Goal: Task Accomplishment & Management: Manage account settings

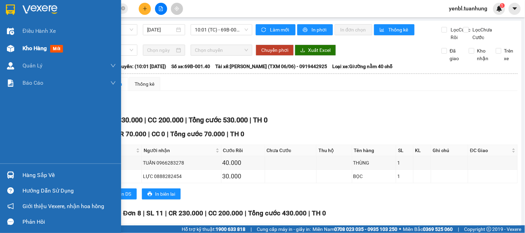
scroll to position [36, 0]
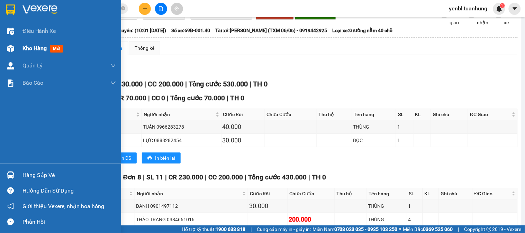
click at [26, 45] on span "Kho hàng" at bounding box center [35, 48] width 24 height 7
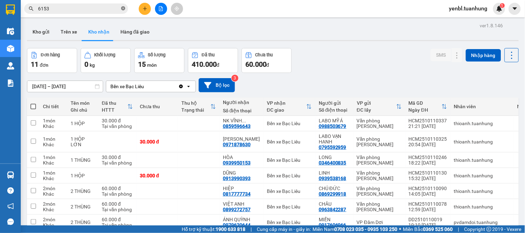
click at [123, 10] on icon "close-circle" at bounding box center [123, 8] width 4 height 4
click at [90, 6] on input "text" at bounding box center [79, 9] width 82 height 8
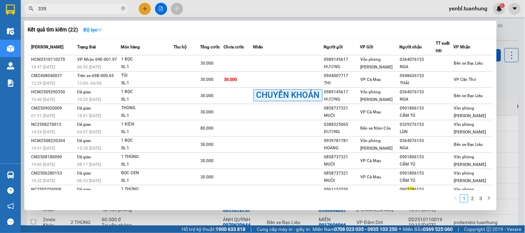
type input "3393"
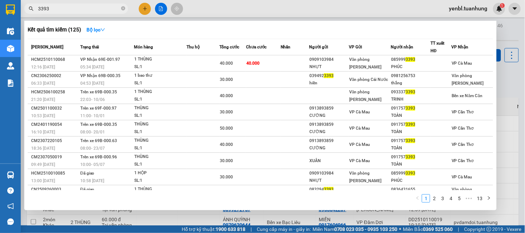
drag, startPoint x: 123, startPoint y: 9, endPoint x: 108, endPoint y: 3, distance: 16.3
click at [123, 9] on icon "close-circle" at bounding box center [123, 8] width 4 height 4
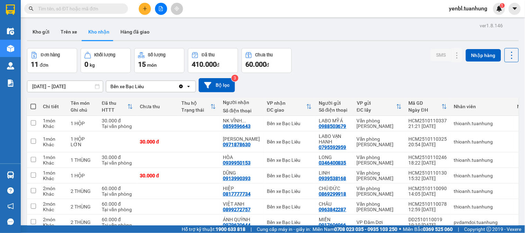
click at [106, 3] on div "Kết quả tìm kiếm ( 125 ) Bộ lọc Mã ĐH Trạng thái Món hàng Thu hộ Tổng cước Chưa…" at bounding box center [67, 9] width 135 height 12
click at [105, 4] on span at bounding box center [76, 8] width 104 height 10
click at [102, 12] on input "text" at bounding box center [79, 9] width 82 height 8
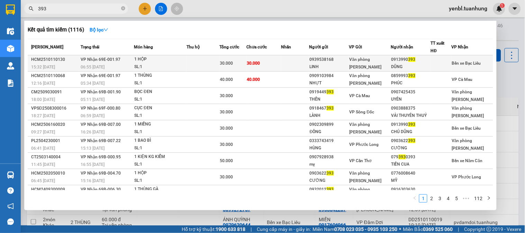
type input "393"
click at [399, 66] on div "DŨNG" at bounding box center [411, 66] width 39 height 7
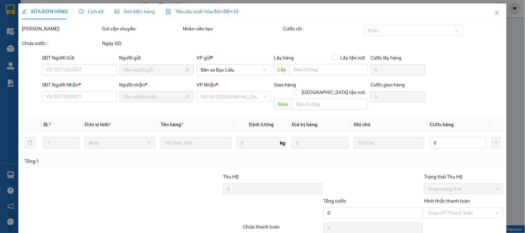
type input "0939538168"
type input "LINH"
type input "0913990393"
type input "DŨNG"
type input "30.000"
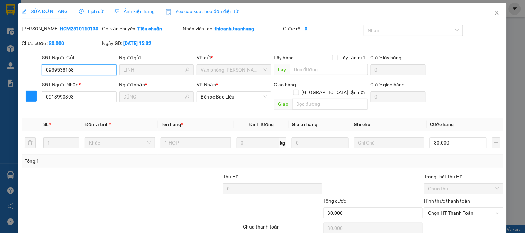
scroll to position [24, 0]
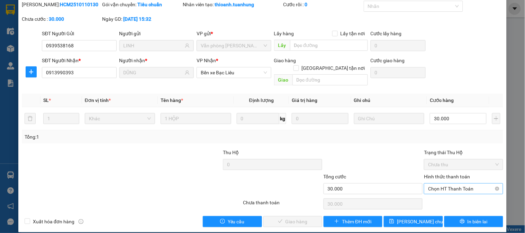
click at [473, 186] on input "Hình thức thanh toán" at bounding box center [461, 189] width 66 height 10
click at [435, 198] on div "Tại văn phòng" at bounding box center [459, 195] width 70 height 8
type input "0"
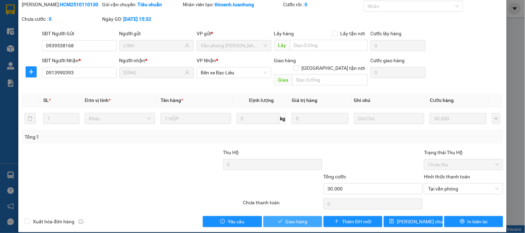
click at [278, 219] on icon "check" at bounding box center [280, 221] width 5 height 5
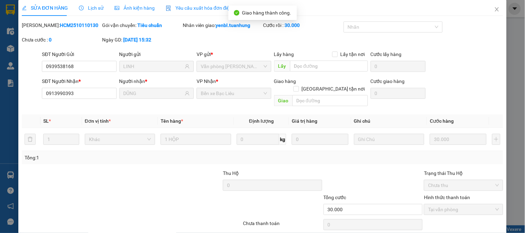
scroll to position [0, 0]
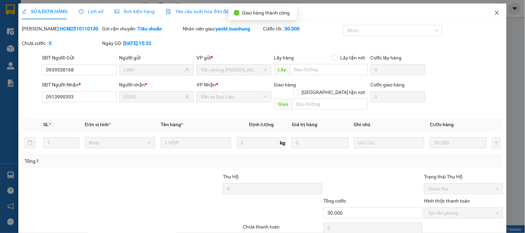
click at [493, 16] on span "Close" at bounding box center [496, 12] width 19 height 19
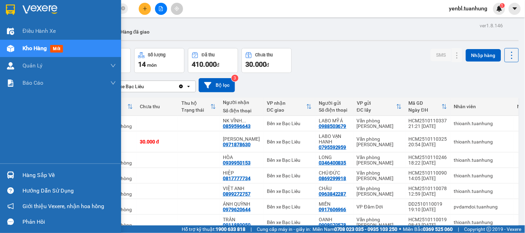
click at [16, 176] on div at bounding box center [11, 175] width 12 height 12
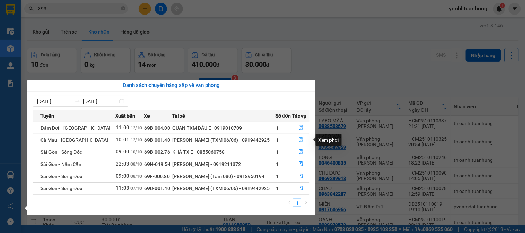
click at [299, 141] on icon "file-done" at bounding box center [301, 139] width 5 height 5
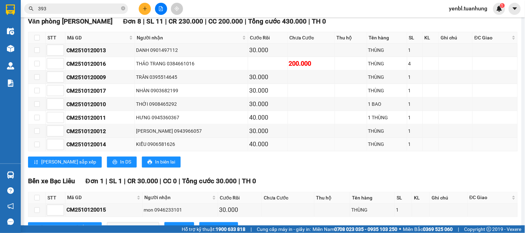
scroll to position [228, 0]
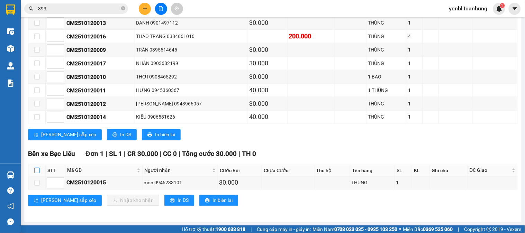
click at [37, 170] on input "checkbox" at bounding box center [37, 171] width 6 height 6
checkbox input "true"
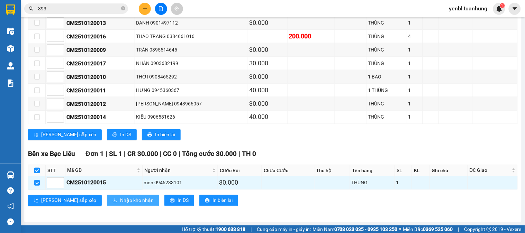
click at [120, 201] on span "Nhập kho nhận" at bounding box center [137, 201] width 34 height 8
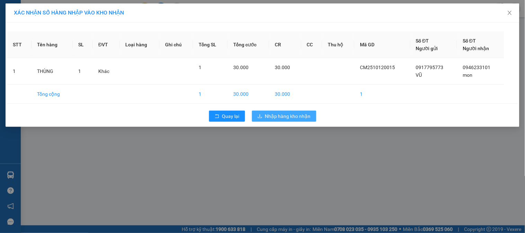
click at [268, 117] on span "Nhập hàng kho nhận" at bounding box center [288, 117] width 46 height 8
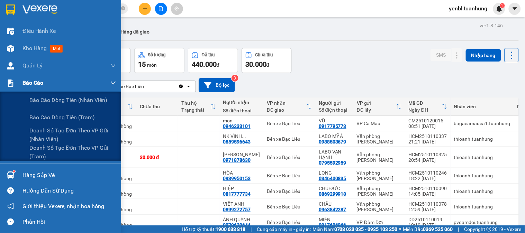
click at [44, 87] on div "Báo cáo" at bounding box center [69, 82] width 93 height 17
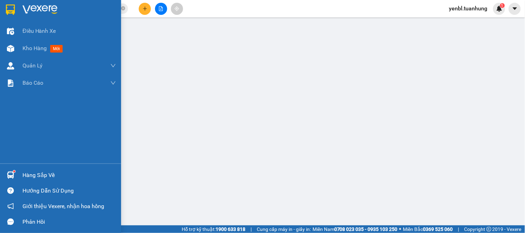
click at [11, 168] on div "Hàng sắp về" at bounding box center [60, 176] width 121 height 16
click at [22, 52] on div "Kho hàng mới" at bounding box center [60, 48] width 121 height 17
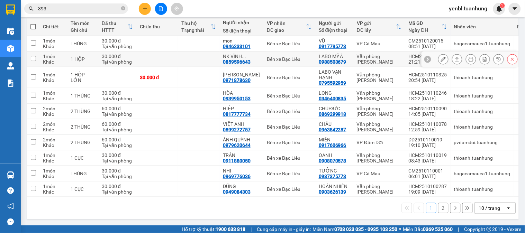
scroll to position [83, 0]
click at [122, 10] on icon "close-circle" at bounding box center [123, 8] width 4 height 4
click at [109, 6] on input "text" at bounding box center [79, 9] width 82 height 8
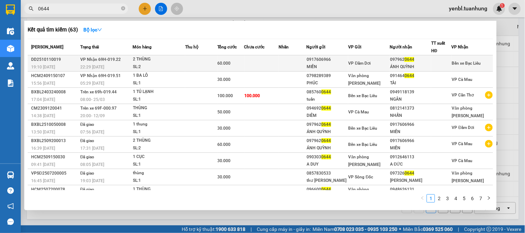
type input "0644"
click at [434, 62] on div at bounding box center [442, 63] width 20 height 7
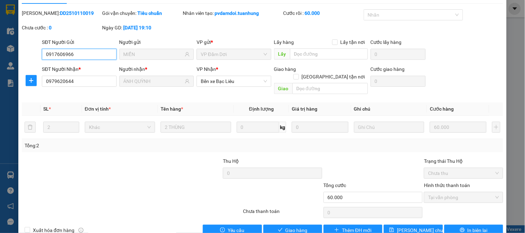
scroll to position [24, 0]
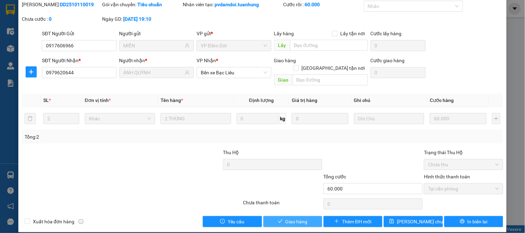
click at [305, 217] on button "Giao hàng" at bounding box center [292, 221] width 59 height 11
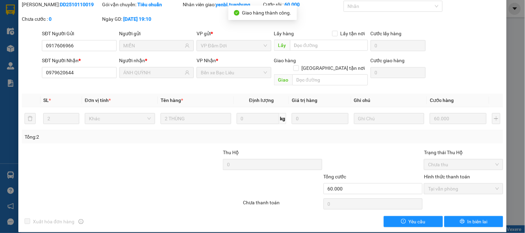
scroll to position [0, 0]
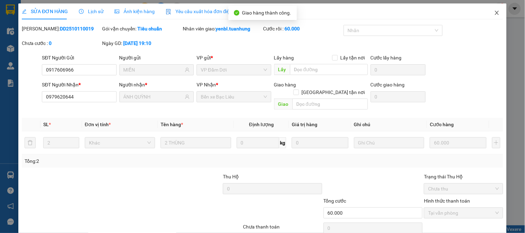
click at [495, 12] on icon "close" at bounding box center [497, 13] width 4 height 4
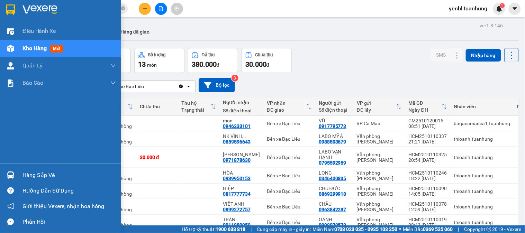
click at [30, 177] on div "Hàng sắp về" at bounding box center [69, 175] width 93 height 10
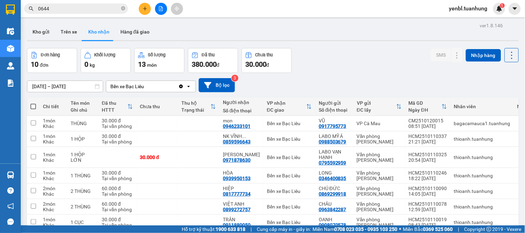
click at [377, 61] on section "Kết quả tìm kiếm ( 63 ) Bộ lọc Mã ĐH Trạng thái Món hàng Thu hộ Tổng cước Chưa …" at bounding box center [262, 116] width 525 height 233
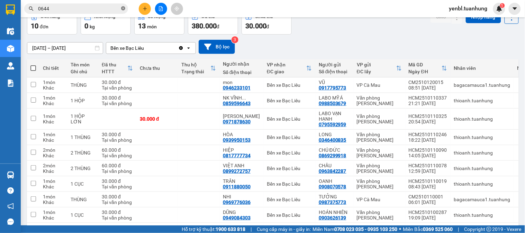
click at [121, 9] on icon "close-circle" at bounding box center [123, 8] width 4 height 4
click at [90, 8] on input "text" at bounding box center [79, 9] width 82 height 8
click at [90, 9] on input "text" at bounding box center [79, 9] width 82 height 8
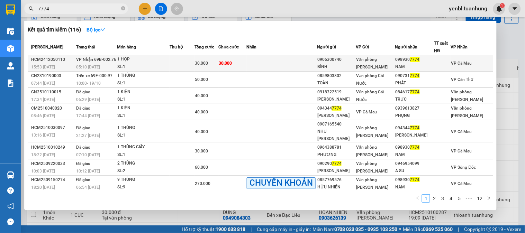
type input "7774"
click at [371, 58] on span "Văn phòng [PERSON_NAME]" at bounding box center [373, 63] width 32 height 12
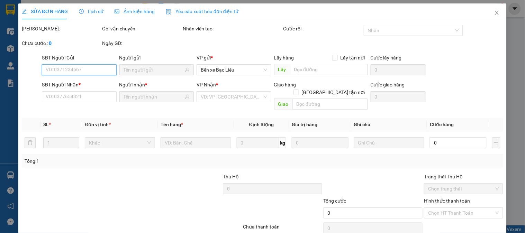
type input "0906300740"
type input "BÌNH"
type input "0989307774"
type input "NAM"
type input "30.000"
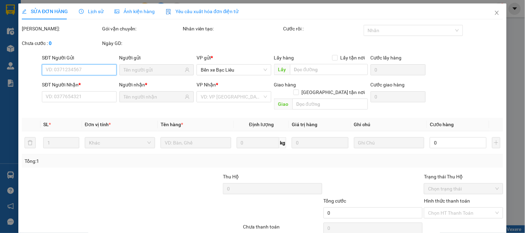
type input "30.000"
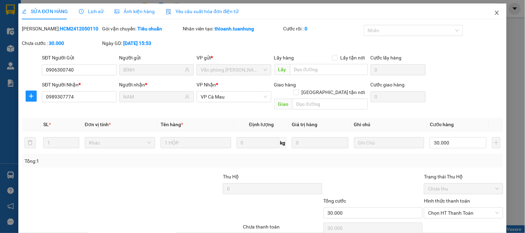
click at [494, 10] on icon "close" at bounding box center [497, 13] width 6 height 6
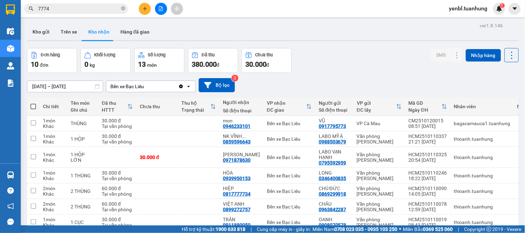
click at [109, 8] on input "7774" at bounding box center [79, 9] width 82 height 8
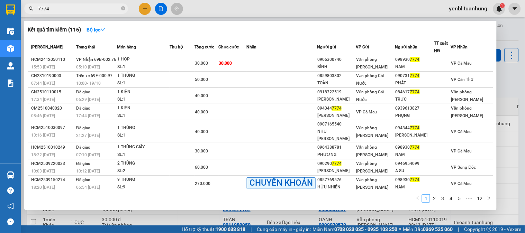
click at [515, 66] on div at bounding box center [262, 116] width 525 height 233
click at [124, 10] on icon "close-circle" at bounding box center [123, 8] width 4 height 4
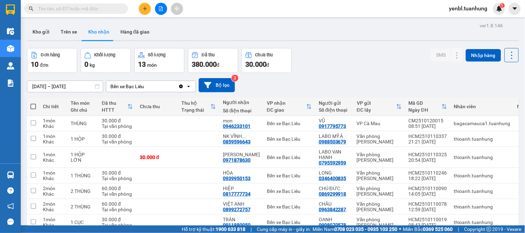
click at [114, 8] on input "text" at bounding box center [79, 9] width 82 height 8
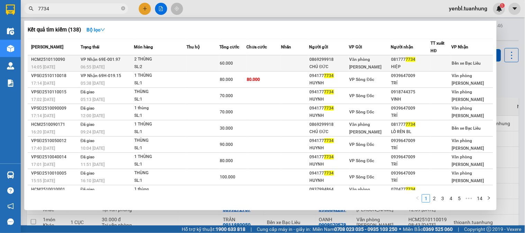
type input "7734"
click at [372, 59] on span "Văn phòng [PERSON_NAME]" at bounding box center [366, 63] width 32 height 12
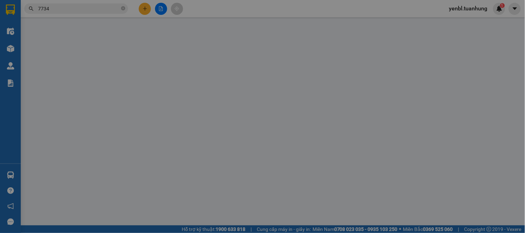
type input "0869299918"
type input "CHÚ ĐỨC"
type input "0817777734"
type input "HIỆP"
type input "60.000"
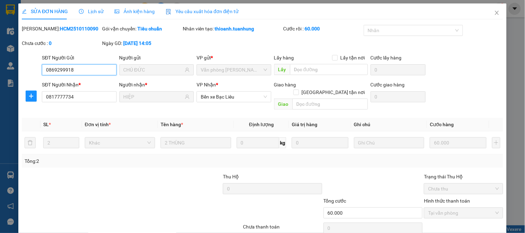
scroll to position [24, 0]
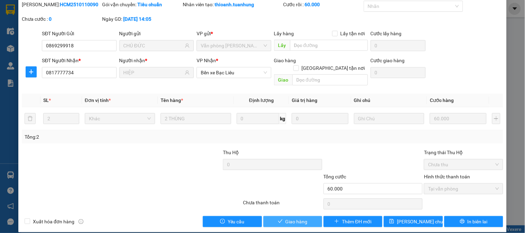
click at [293, 218] on span "Giao hàng" at bounding box center [297, 222] width 22 height 8
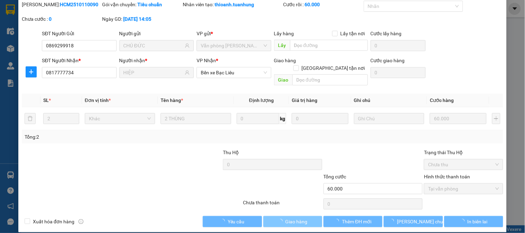
scroll to position [0, 0]
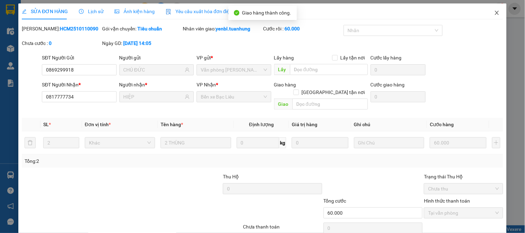
click at [494, 14] on icon "close" at bounding box center [497, 13] width 6 height 6
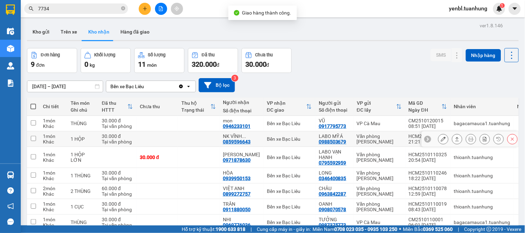
scroll to position [38, 0]
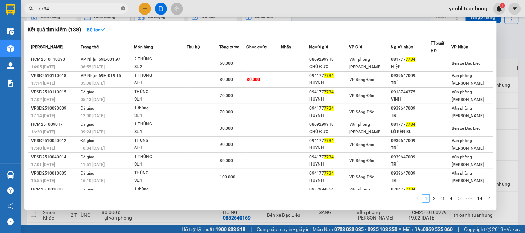
click at [124, 9] on icon "close-circle" at bounding box center [123, 8] width 4 height 4
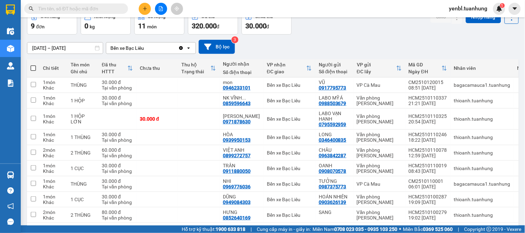
click at [84, 3] on div "Kết quả tìm kiếm ( 138 ) Bộ lọc Mã ĐH Trạng thái Món hàng Thu hộ Tổng cước Chưa…" at bounding box center [67, 9] width 135 height 12
click at [86, 11] on input "text" at bounding box center [79, 9] width 82 height 8
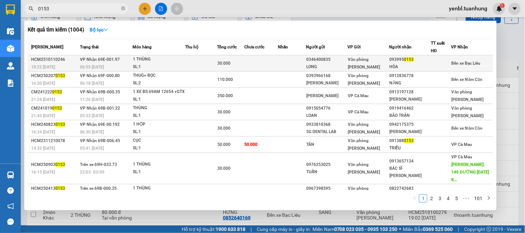
type input "0153"
click at [357, 59] on span "Văn phòng [PERSON_NAME]" at bounding box center [364, 63] width 32 height 12
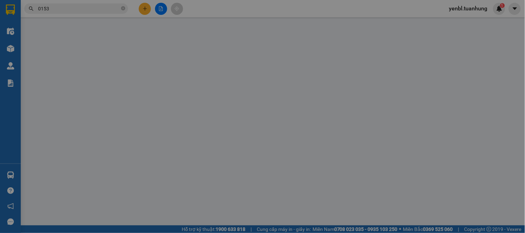
type input "0346400835"
type input "LONG"
type input "0939950153"
type input "HÒA"
type input "30.000"
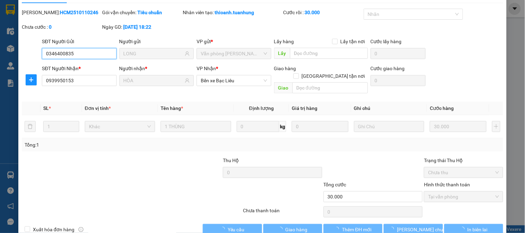
scroll to position [24, 0]
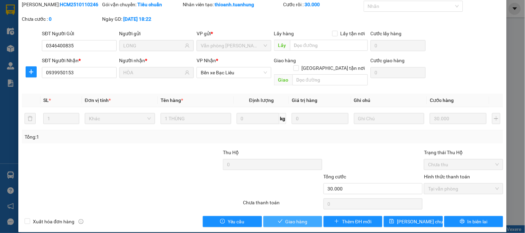
click at [295, 216] on button "Giao hàng" at bounding box center [292, 221] width 59 height 11
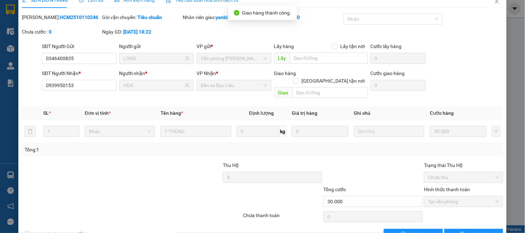
scroll to position [0, 0]
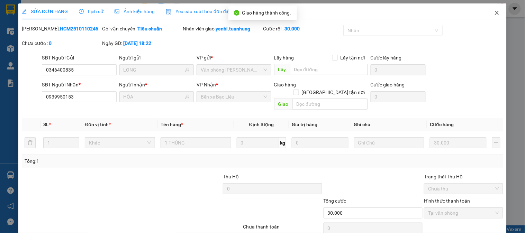
click at [495, 14] on icon "close" at bounding box center [497, 13] width 4 height 4
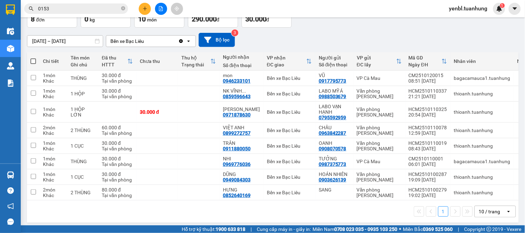
scroll to position [52, 0]
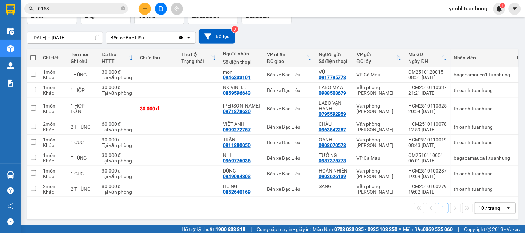
click at [146, 6] on button at bounding box center [145, 9] width 12 height 12
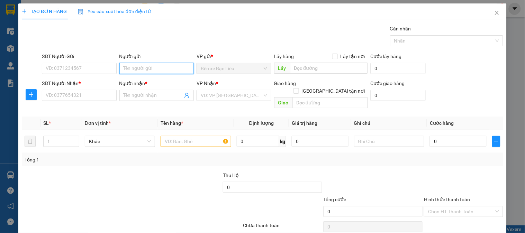
click at [145, 71] on input "Người gửi" at bounding box center [156, 68] width 74 height 11
click at [148, 75] on div "Người gửi hữu tùng" at bounding box center [156, 65] width 74 height 24
click at [146, 71] on input "[PERSON_NAME]" at bounding box center [156, 68] width 74 height 11
click at [146, 64] on input "[PERSON_NAME]" at bounding box center [156, 68] width 74 height 11
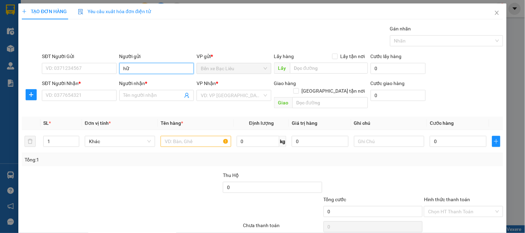
type input "h"
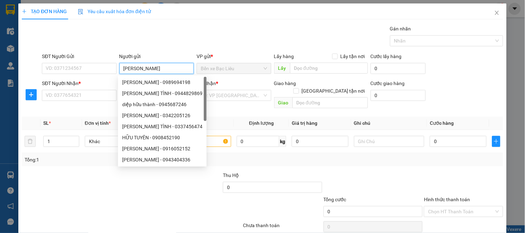
type input "HỮU TÙNG"
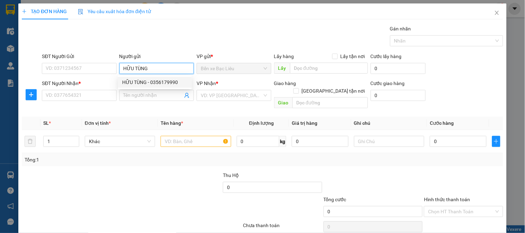
click at [152, 84] on div "HỮU TÙNG - 0356179990" at bounding box center [154, 83] width 65 height 8
type input "0356179990"
type input "HỮU TÙNG"
click at [146, 95] on input "Người nhận *" at bounding box center [153, 96] width 59 height 8
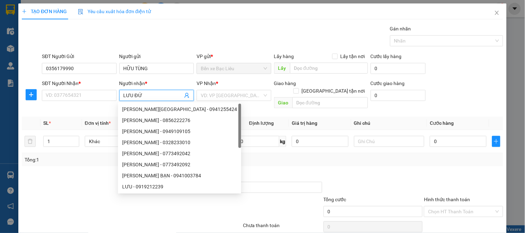
type input "[PERSON_NAME]"
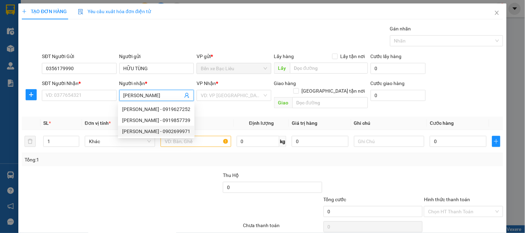
click at [154, 131] on div "[PERSON_NAME] - 0902699971" at bounding box center [156, 132] width 68 height 8
type input "0902699971"
type input "[PERSON_NAME]"
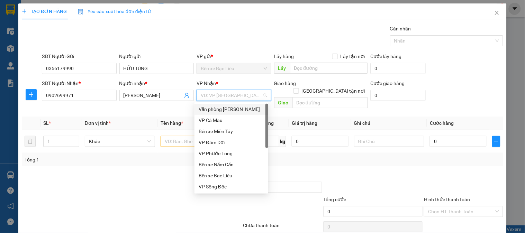
click at [220, 95] on input "search" at bounding box center [231, 95] width 61 height 10
click at [224, 110] on div "Văn phòng [PERSON_NAME]" at bounding box center [231, 110] width 65 height 8
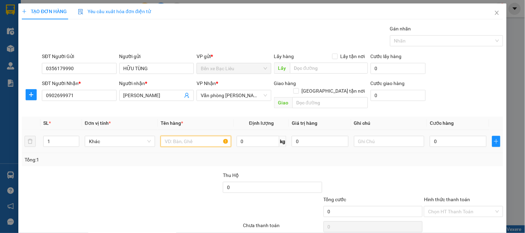
click at [195, 138] on input "text" at bounding box center [196, 141] width 70 height 11
type input "1 HÔP"
click at [462, 136] on input "0" at bounding box center [458, 141] width 57 height 11
type input "3"
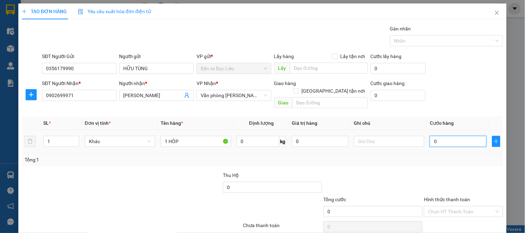
type input "3"
type input "30"
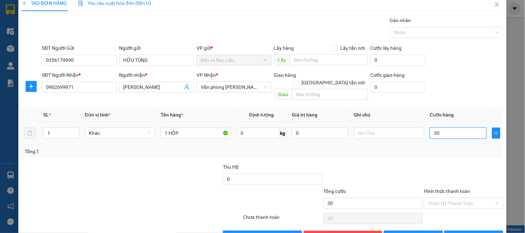
scroll to position [23, 0]
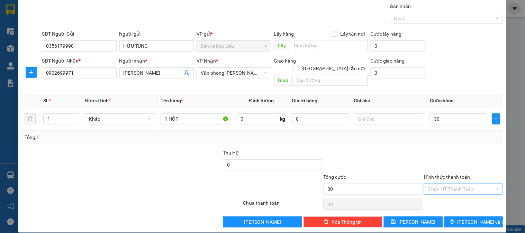
type input "30.000"
click at [459, 184] on input "Hình thức thanh toán" at bounding box center [461, 189] width 66 height 10
click at [449, 191] on div "Tại văn phòng" at bounding box center [459, 195] width 78 height 11
type input "0"
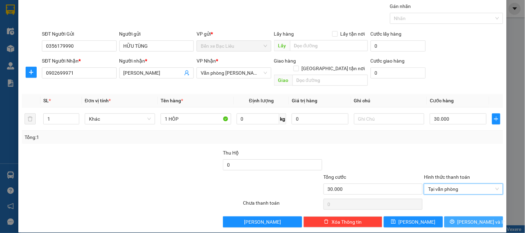
click at [448, 217] on button "[PERSON_NAME] và In" at bounding box center [473, 222] width 59 height 11
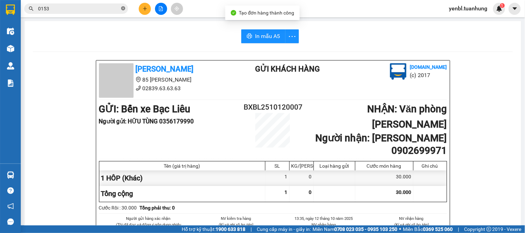
click at [123, 10] on icon "close-circle" at bounding box center [123, 8] width 4 height 4
click at [109, 9] on input "text" at bounding box center [79, 9] width 82 height 8
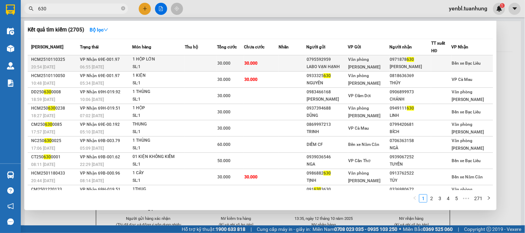
type input "630"
click at [316, 60] on div "0795592959" at bounding box center [327, 59] width 41 height 7
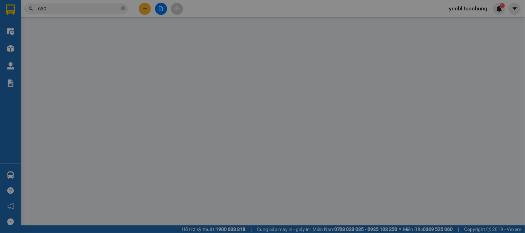
type input "0795592959"
type input "LABO VẠN HẠNH"
type input "0971878630"
type input "[PERSON_NAME]"
type input "30.000"
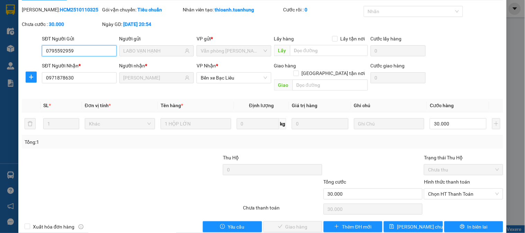
scroll to position [24, 0]
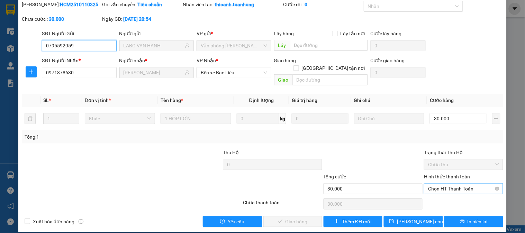
click at [428, 184] on span "Chọn HT Thanh Toán" at bounding box center [463, 189] width 71 height 10
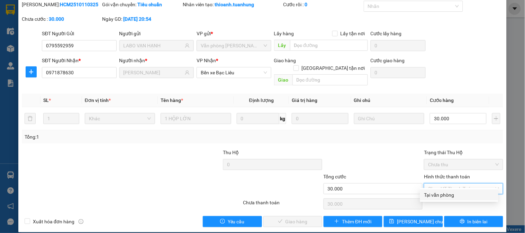
click at [430, 197] on div "Tại văn phòng" at bounding box center [459, 195] width 70 height 8
type input "0"
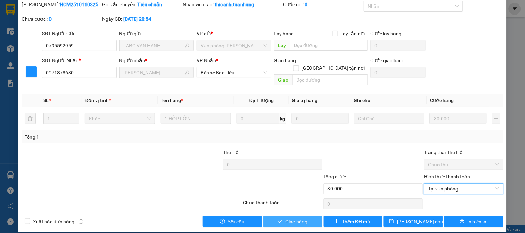
click at [307, 216] on button "Giao hàng" at bounding box center [292, 221] width 59 height 11
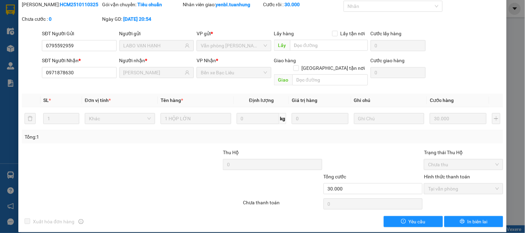
click at [0, 125] on div "SỬA ĐƠN HÀNG Lịch sử Ảnh kiện hàng Yêu cầu xuất hóa đơn điện tử Total Paid Fee …" at bounding box center [262, 116] width 525 height 233
click at [4, 182] on div "SỬA ĐƠN HÀNG Lịch sử Ảnh kiện hàng Yêu cầu xuất hóa đơn điện tử Total Paid Fee …" at bounding box center [262, 116] width 525 height 233
click at [511, 55] on div "SỬA ĐƠN HÀNG Lịch sử Ảnh kiện hàng Yêu cầu xuất hóa đơn điện tử Total Paid Fee …" at bounding box center [262, 116] width 525 height 233
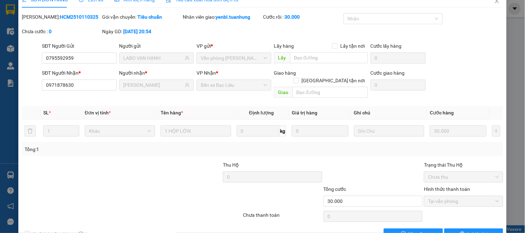
scroll to position [0, 0]
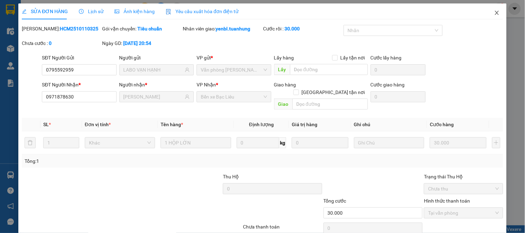
click at [494, 15] on icon "close" at bounding box center [497, 13] width 6 height 6
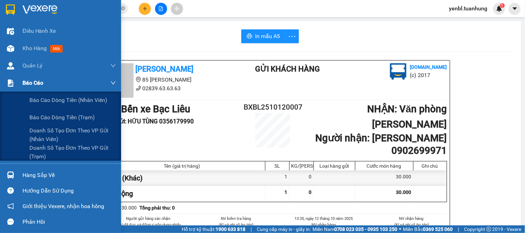
click at [28, 84] on span "Báo cáo" at bounding box center [33, 83] width 21 height 9
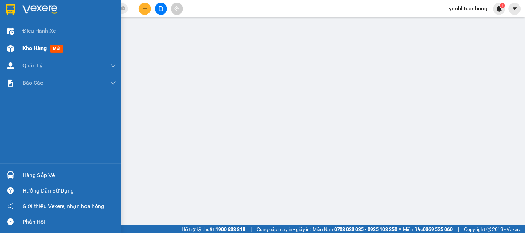
click at [35, 49] on span "Kho hàng" at bounding box center [35, 48] width 24 height 7
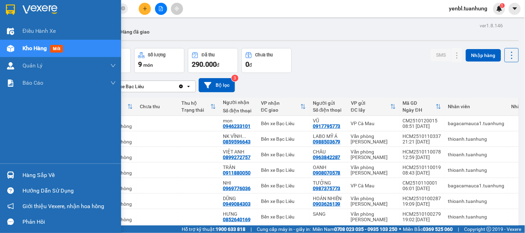
click at [50, 178] on div "Hàng sắp về" at bounding box center [69, 175] width 93 height 10
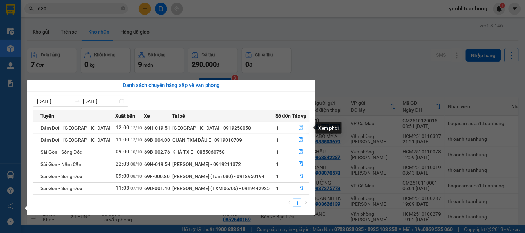
click at [300, 127] on icon "file-done" at bounding box center [301, 127] width 5 height 5
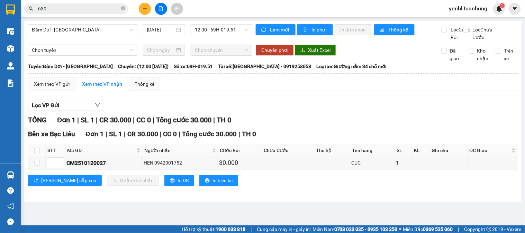
click at [40, 156] on th at bounding box center [36, 150] width 17 height 11
click at [38, 153] on input "checkbox" at bounding box center [37, 151] width 6 height 6
checkbox input "true"
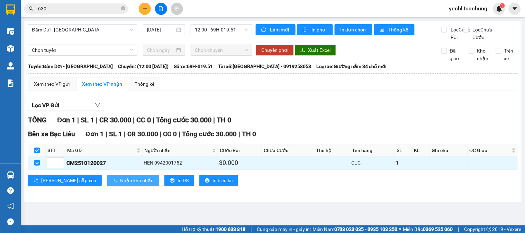
click at [120, 185] on span "Nhập kho nhận" at bounding box center [137, 181] width 34 height 8
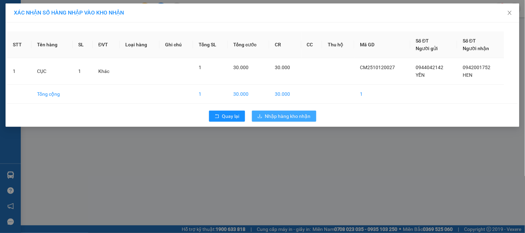
click at [283, 113] on span "Nhập hàng kho nhận" at bounding box center [288, 117] width 46 height 8
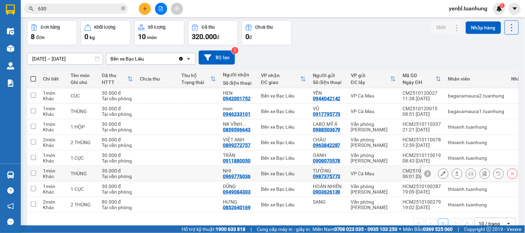
scroll to position [46, 0]
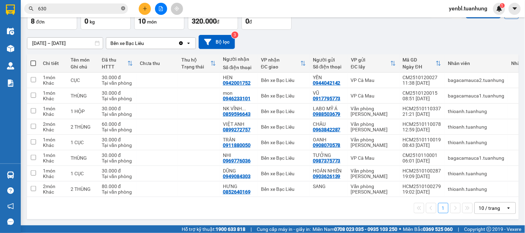
click at [121, 7] on icon "close-circle" at bounding box center [123, 8] width 4 height 4
click at [91, 9] on input "text" at bounding box center [79, 9] width 82 height 8
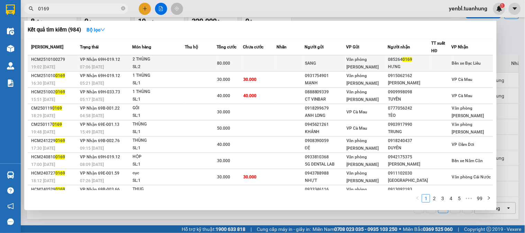
type input "0169"
click at [405, 68] on div "HƯNG" at bounding box center [409, 66] width 43 height 7
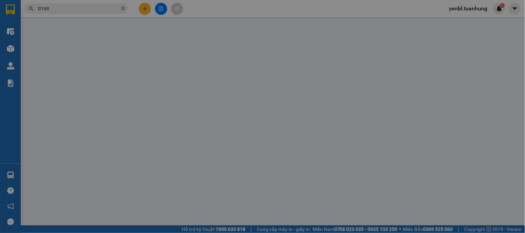
type input "SANG"
type input "0852640169"
type input "HƯNG"
type input "80.000"
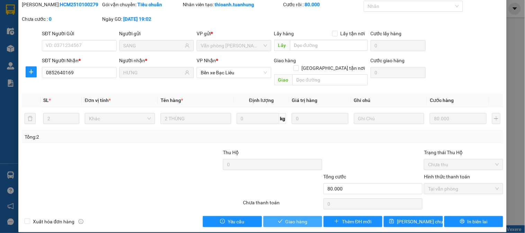
click at [288, 216] on button "Giao hàng" at bounding box center [292, 221] width 59 height 11
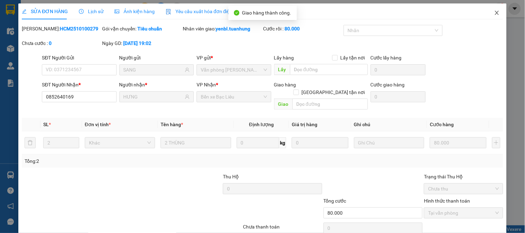
click at [495, 15] on icon "close" at bounding box center [497, 13] width 4 height 4
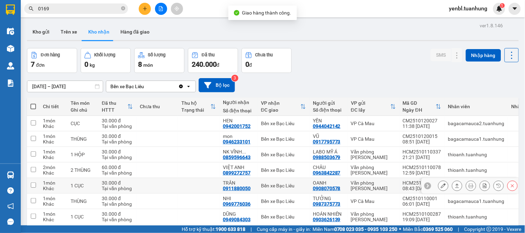
scroll to position [32, 0]
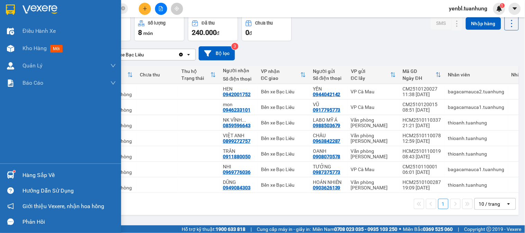
click at [24, 177] on div "Hàng sắp về" at bounding box center [69, 175] width 93 height 10
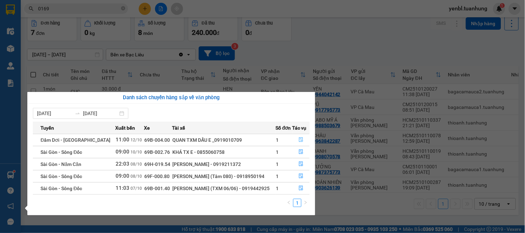
click at [299, 138] on icon "file-done" at bounding box center [301, 139] width 4 height 5
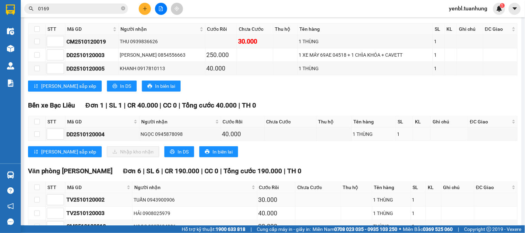
scroll to position [154, 0]
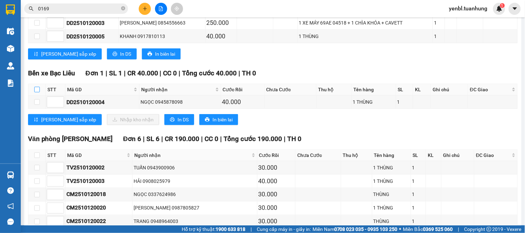
click at [39, 92] on input "checkbox" at bounding box center [37, 90] width 6 height 6
checkbox input "true"
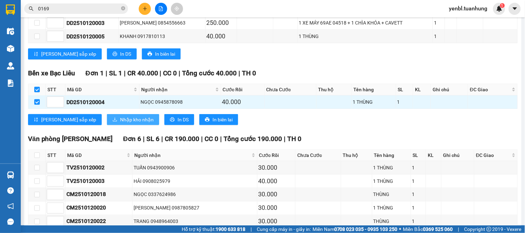
click at [107, 123] on button "Nhập kho nhận" at bounding box center [133, 119] width 52 height 11
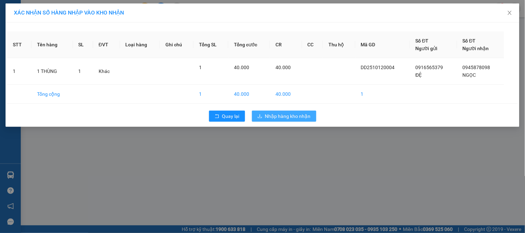
click at [272, 118] on span "Nhập hàng kho nhận" at bounding box center [288, 117] width 46 height 8
